Goal: Check status: Check status

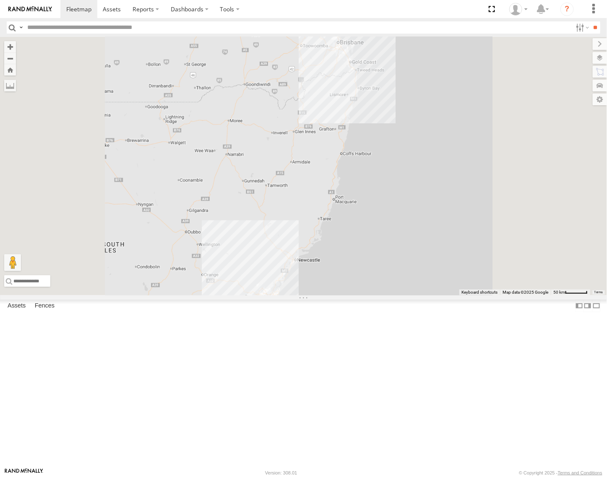
click at [0, 0] on div "[GEOGRAPHIC_DATA]" at bounding box center [0, 0] width 0 height 0
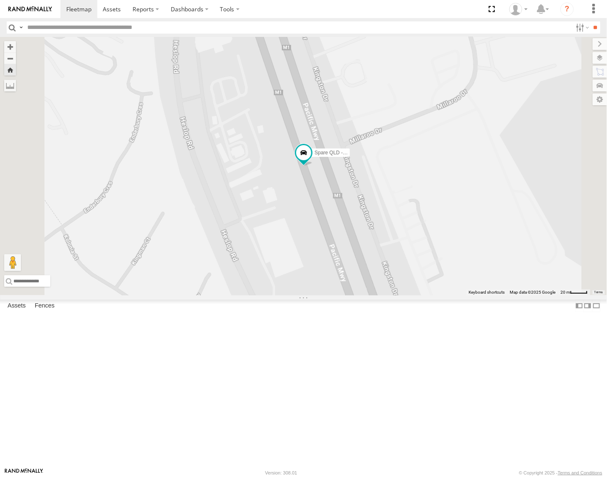
click at [0, 0] on span at bounding box center [0, 0] width 0 height 0
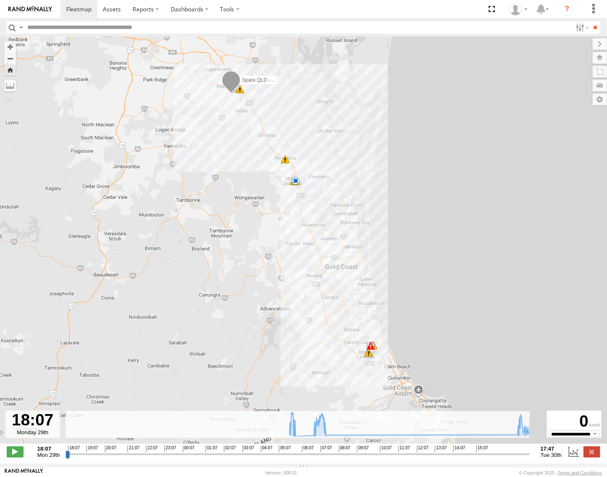
drag, startPoint x: 346, startPoint y: 304, endPoint x: 327, endPoint y: 244, distance: 63.7
click at [327, 244] on div "Spare QLD - Dark Green 05:25 Tue 05:34 Tue 05:39 Tue 05:40 Tue 05:40 Tue 07:07 …" at bounding box center [303, 245] width 607 height 416
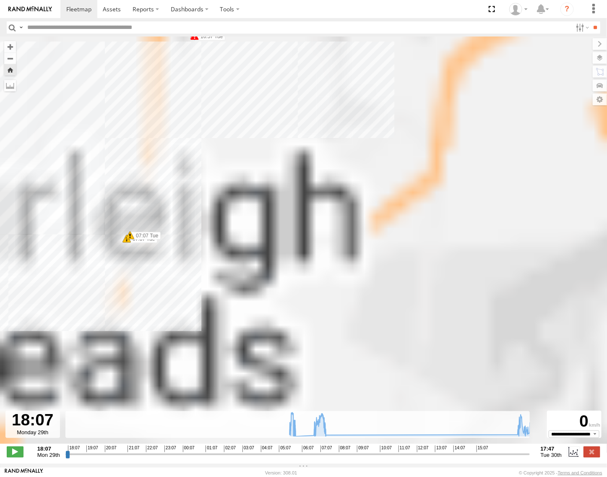
drag, startPoint x: 330, startPoint y: 178, endPoint x: 450, endPoint y: 297, distance: 168.7
click at [450, 297] on div "Spare QLD - Dark Green 05:25 Tue 05:34 Tue 05:39 Tue 05:40 Tue 05:40 Tue 07:07 …" at bounding box center [303, 245] width 607 height 416
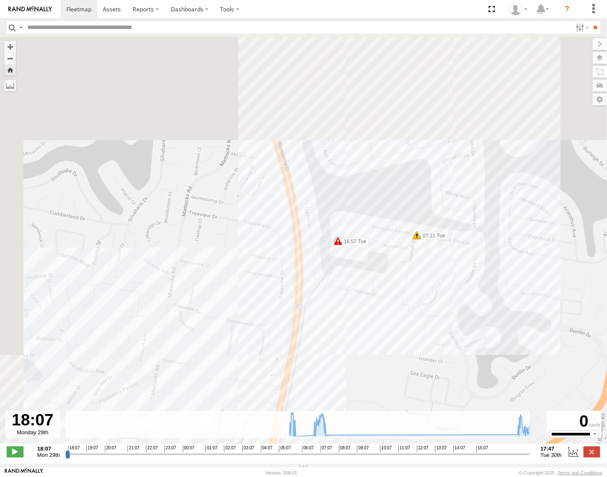
drag, startPoint x: 351, startPoint y: 156, endPoint x: 409, endPoint y: 299, distance: 154.8
click at [410, 305] on div "Spare QLD - Dark Green 05:25 Tue 05:34 Tue 05:39 Tue 05:40 Tue 05:40 Tue 07:07 …" at bounding box center [303, 245] width 607 height 416
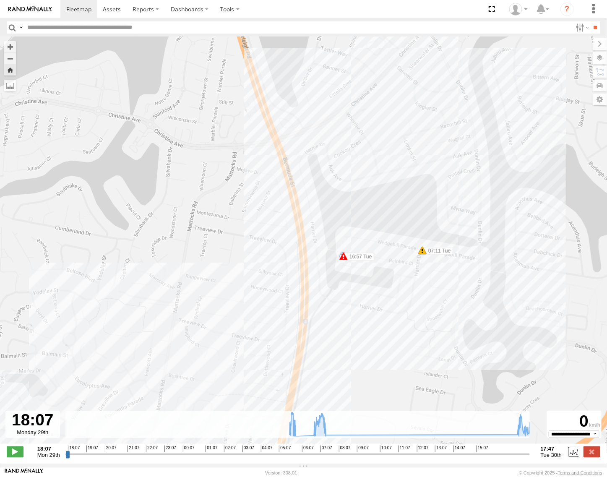
click at [344, 260] on span at bounding box center [343, 256] width 8 height 8
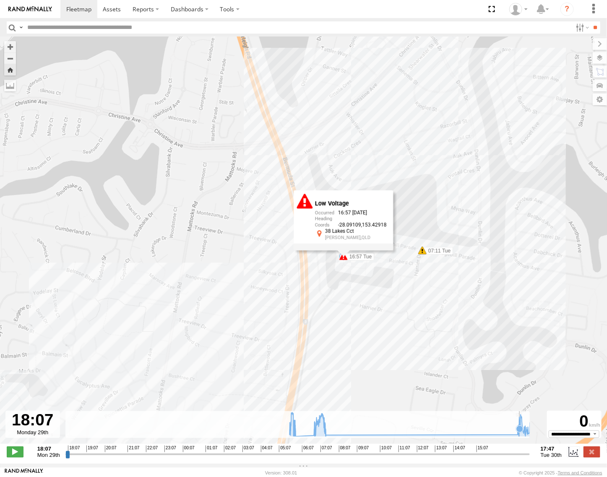
click at [516, 433] on icon at bounding box center [519, 428] width 8 height 8
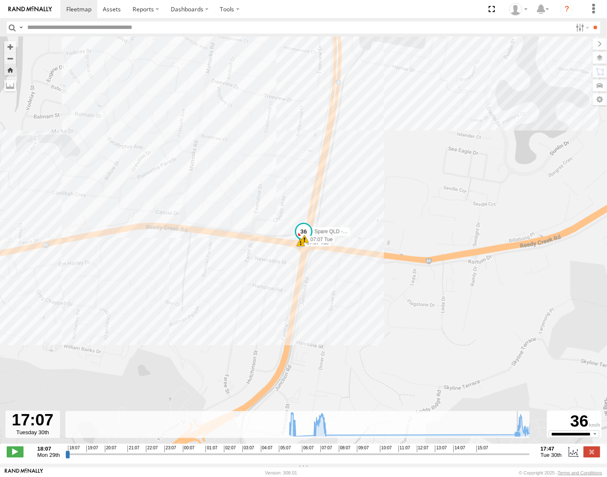
click at [514, 438] on icon at bounding box center [517, 434] width 7 height 7
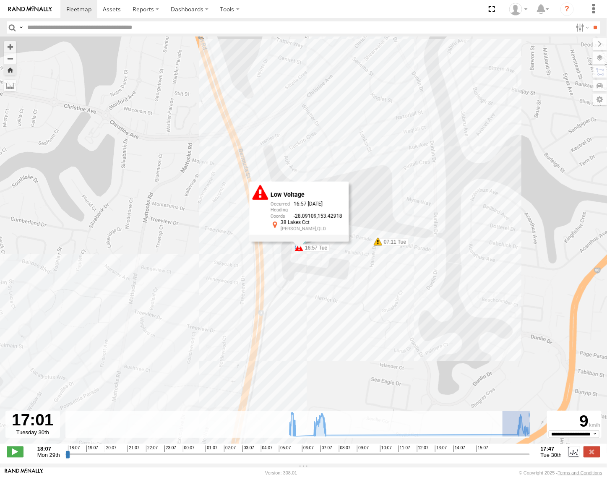
drag, startPoint x: 499, startPoint y: 439, endPoint x: 529, endPoint y: 441, distance: 30.3
click at [529, 436] on icon at bounding box center [410, 424] width 251 height 24
type input "**********"
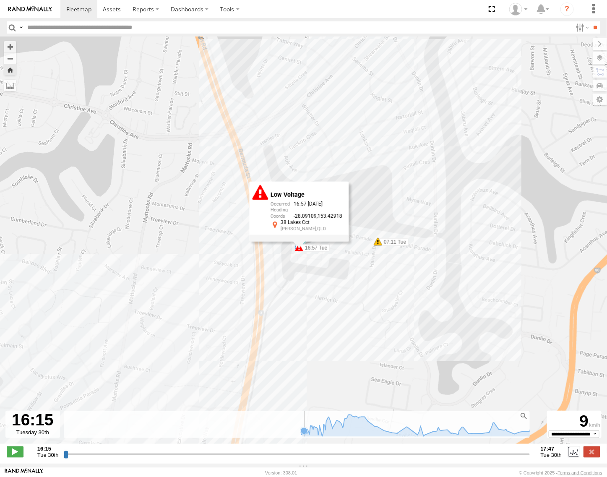
click at [301, 436] on g at bounding box center [418, 425] width 242 height 22
click at [300, 436] on icon at bounding box center [302, 432] width 7 height 7
click at [305, 436] on icon at bounding box center [306, 432] width 7 height 7
click at [317, 436] on icon at bounding box center [418, 425] width 242 height 22
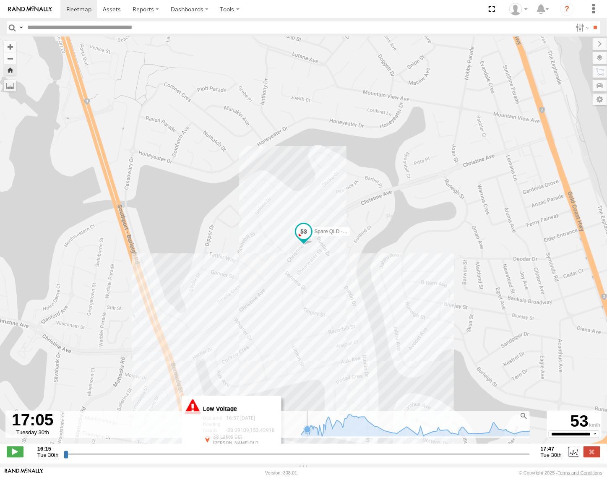
click at [304, 436] on icon at bounding box center [418, 425] width 242 height 22
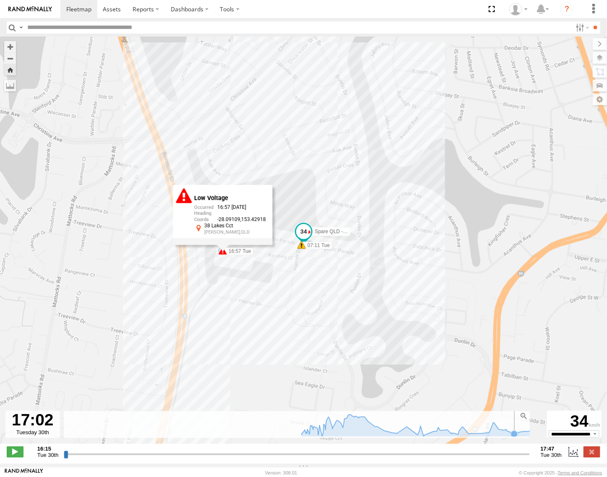
click at [511, 437] on icon at bounding box center [514, 434] width 8 height 8
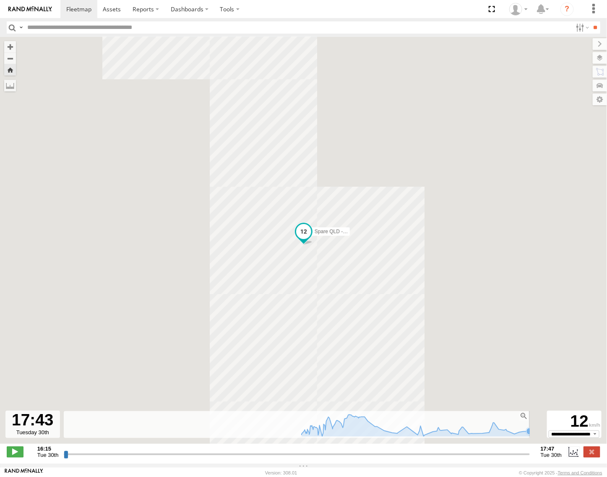
click at [525, 433] on icon at bounding box center [418, 425] width 242 height 22
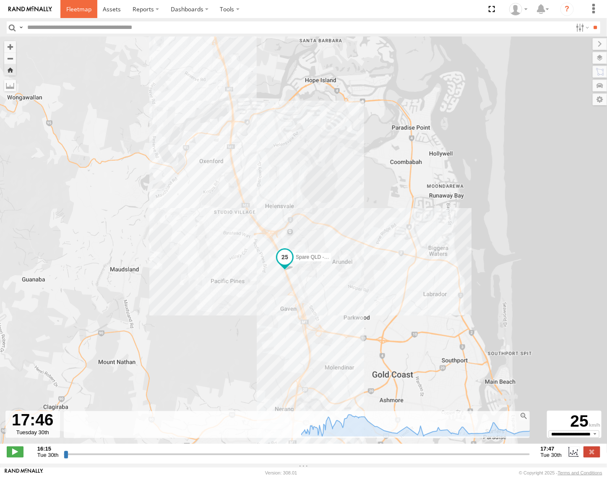
click at [76, 11] on span at bounding box center [78, 9] width 25 height 8
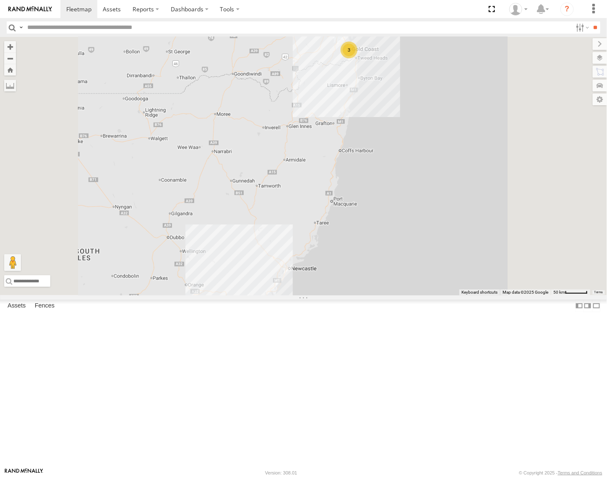
click at [0, 0] on div "Spare QLD - Dark Green Brisbane" at bounding box center [0, 0] width 0 height 0
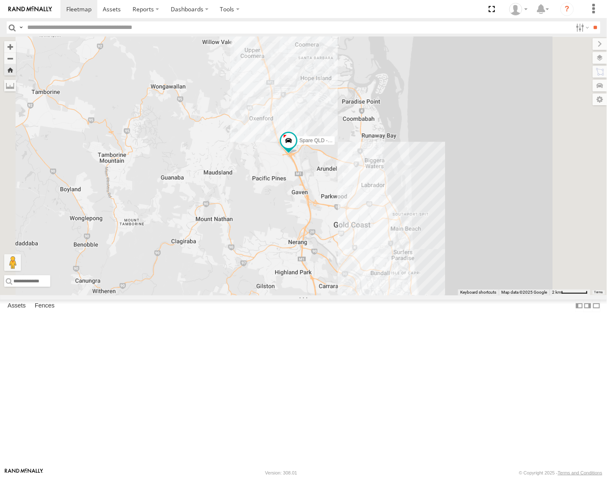
drag, startPoint x: 383, startPoint y: 170, endPoint x: 385, endPoint y: 175, distance: 5.1
click at [385, 175] on div "Spare QLD - Dark Green" at bounding box center [303, 166] width 607 height 258
